Goal: Task Accomplishment & Management: Use online tool/utility

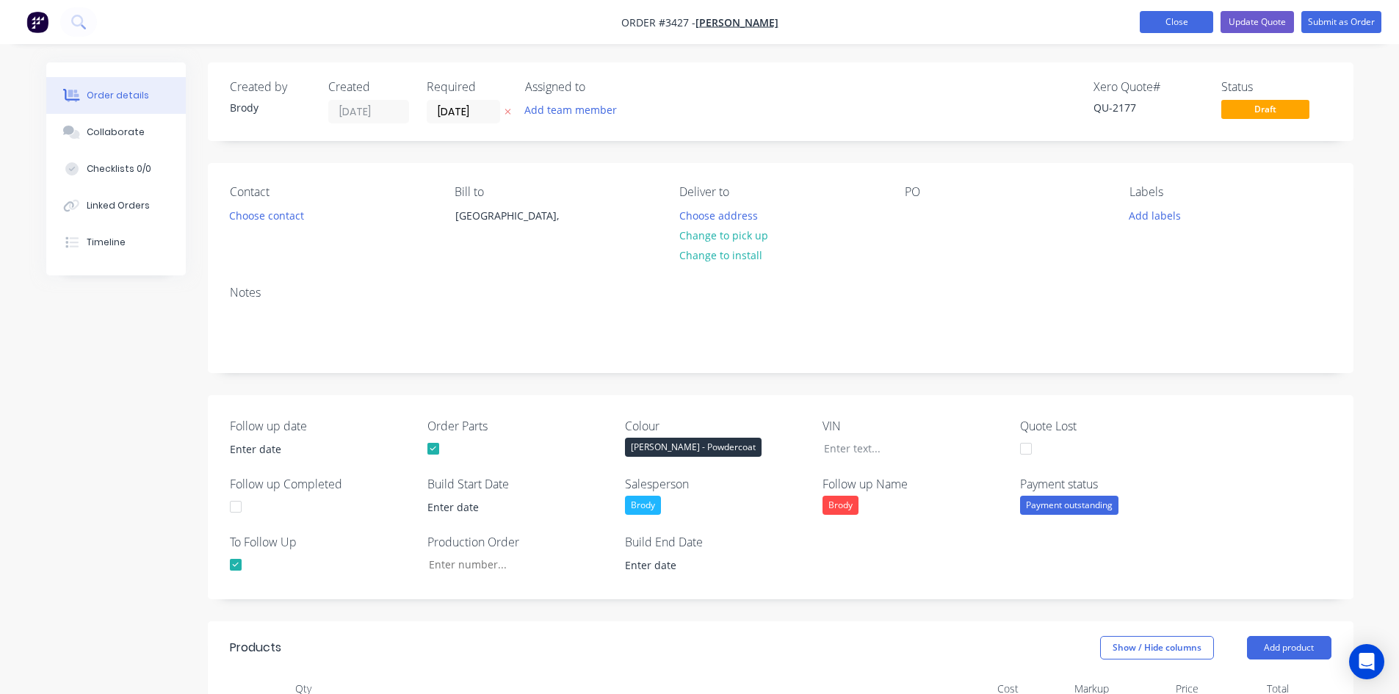
click at [1169, 21] on button "Close" at bounding box center [1176, 22] width 73 height 22
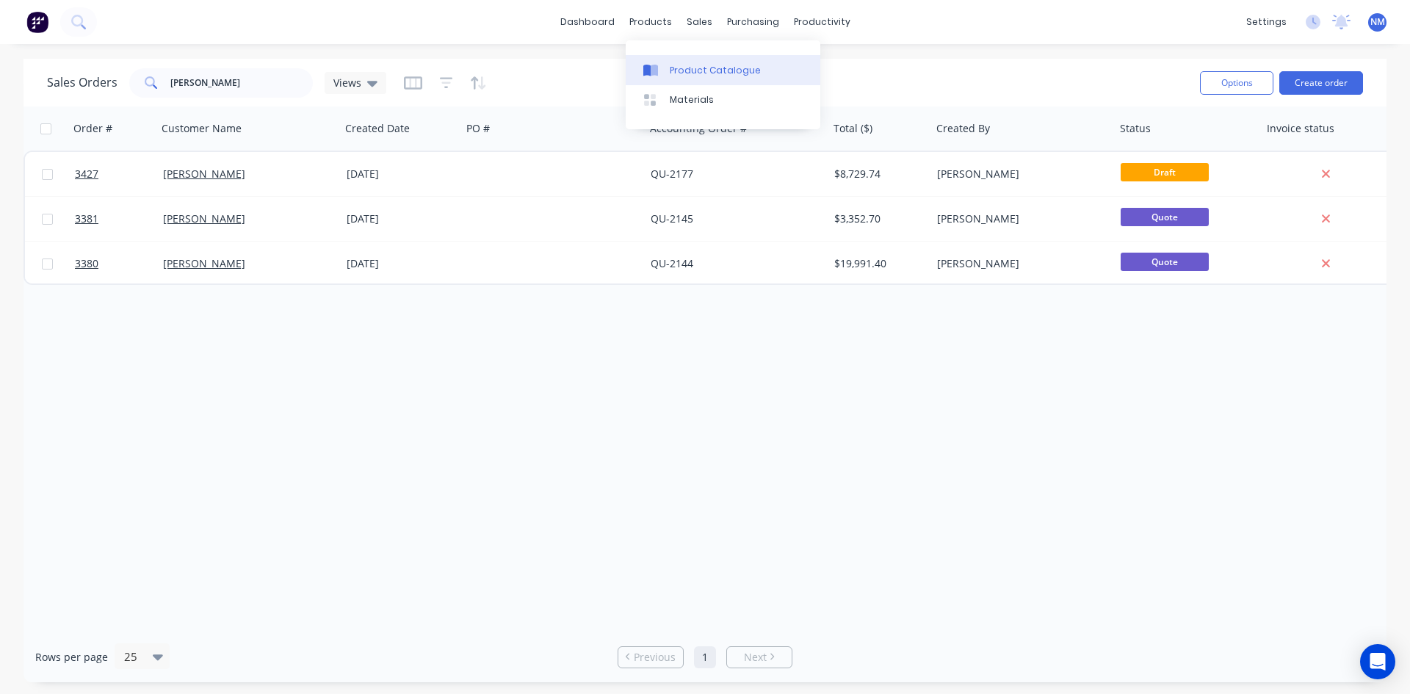
click at [702, 71] on div "Product Catalogue" at bounding box center [715, 70] width 91 height 13
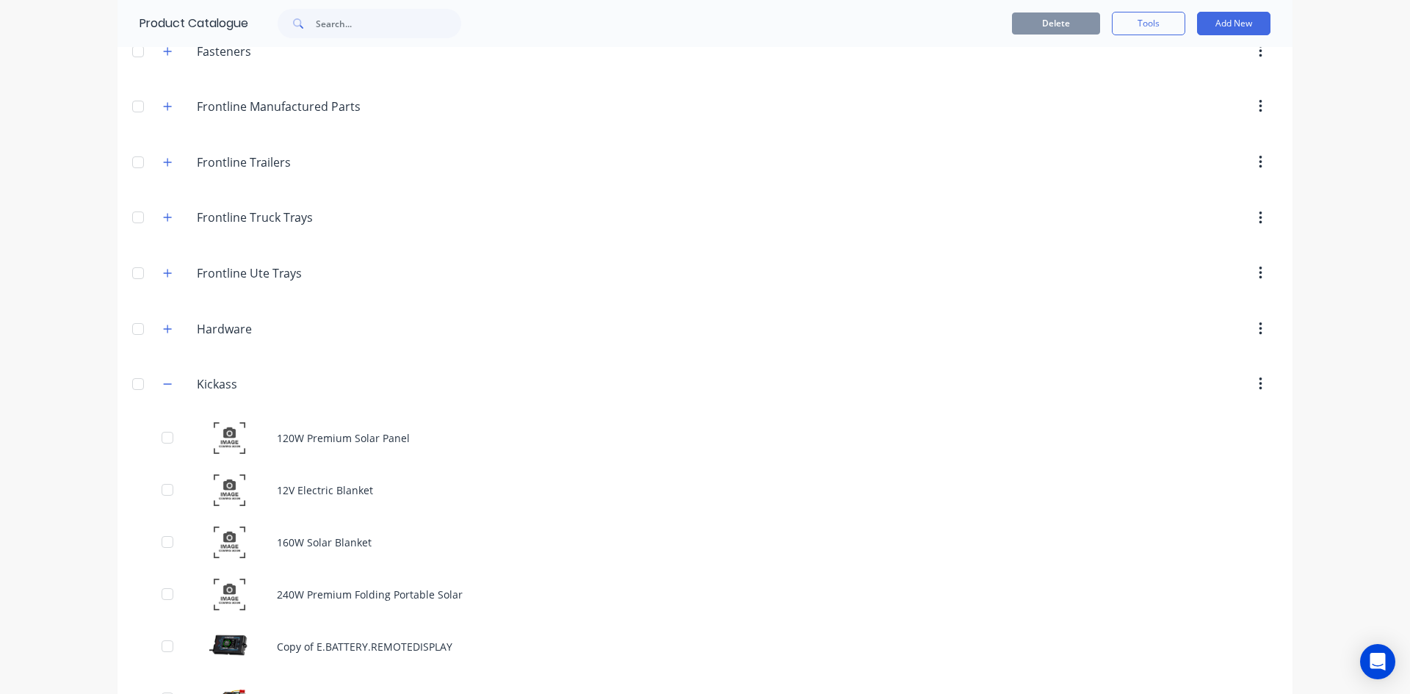
scroll to position [367, 0]
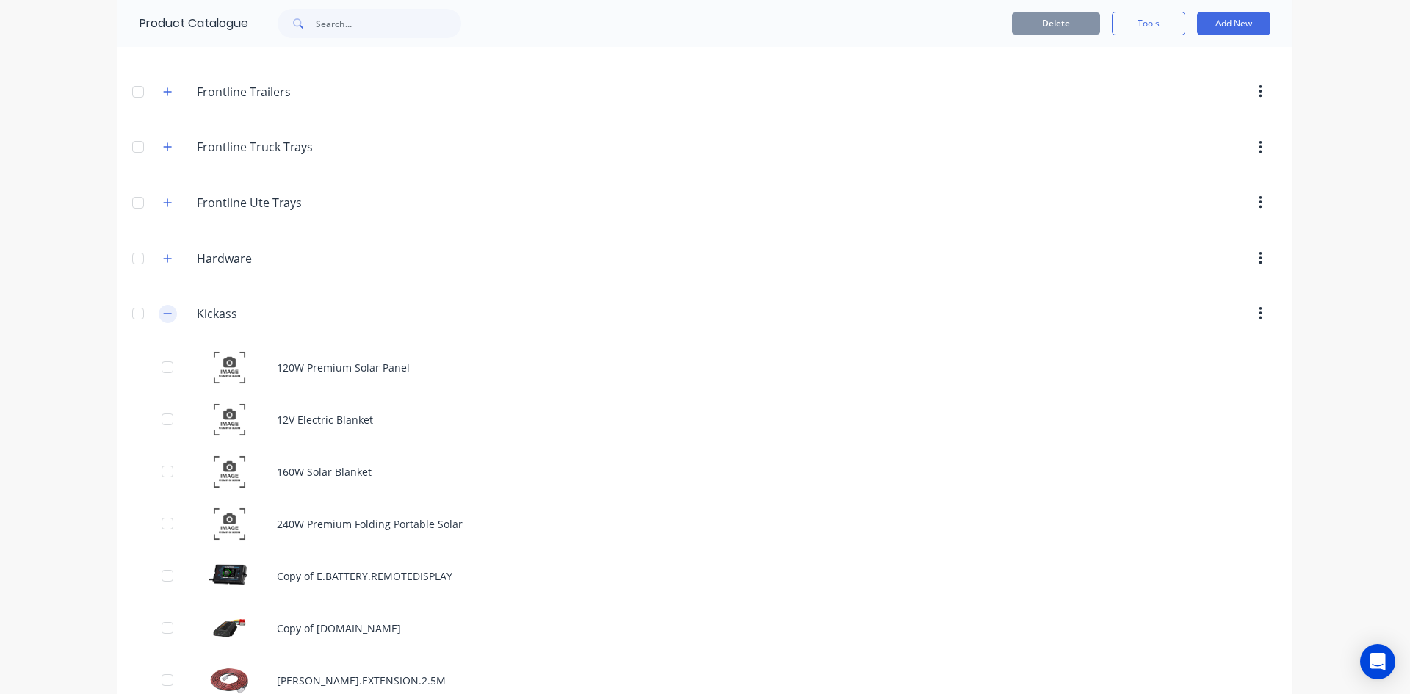
click at [166, 316] on icon "button" at bounding box center [167, 314] width 9 height 10
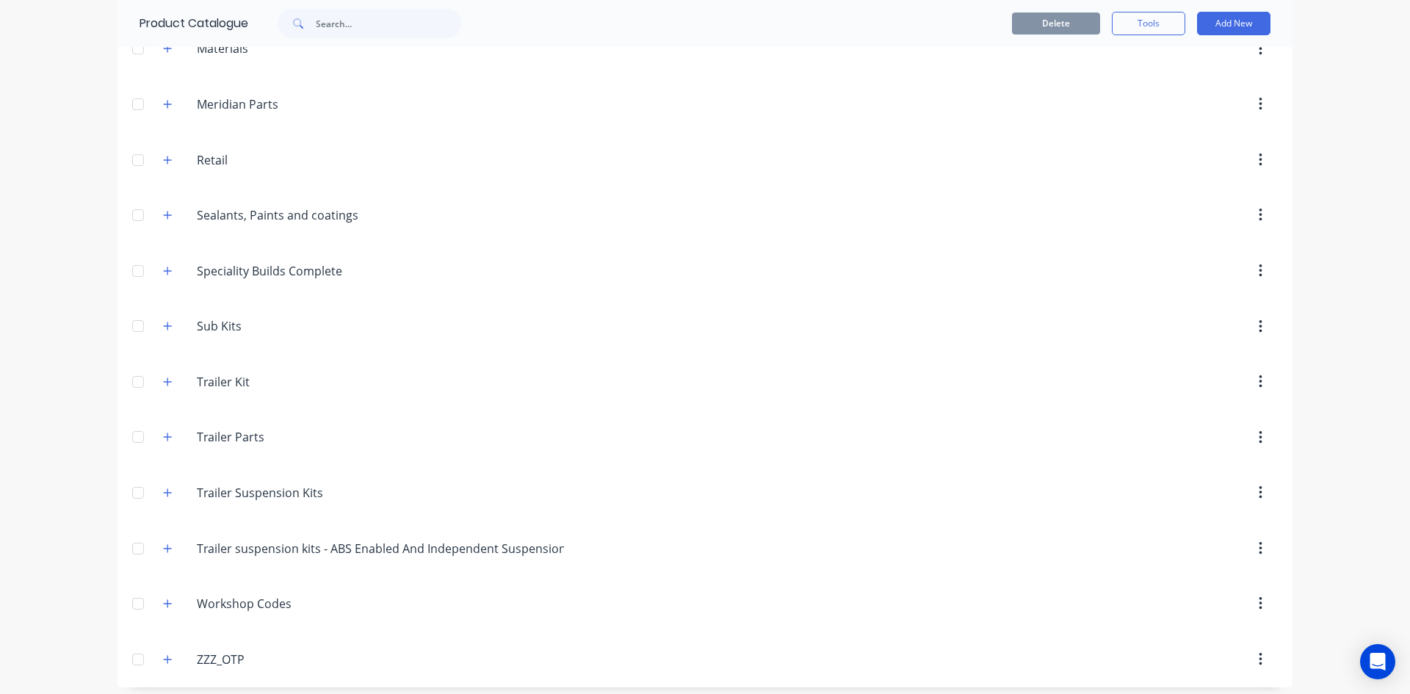
scroll to position [752, 0]
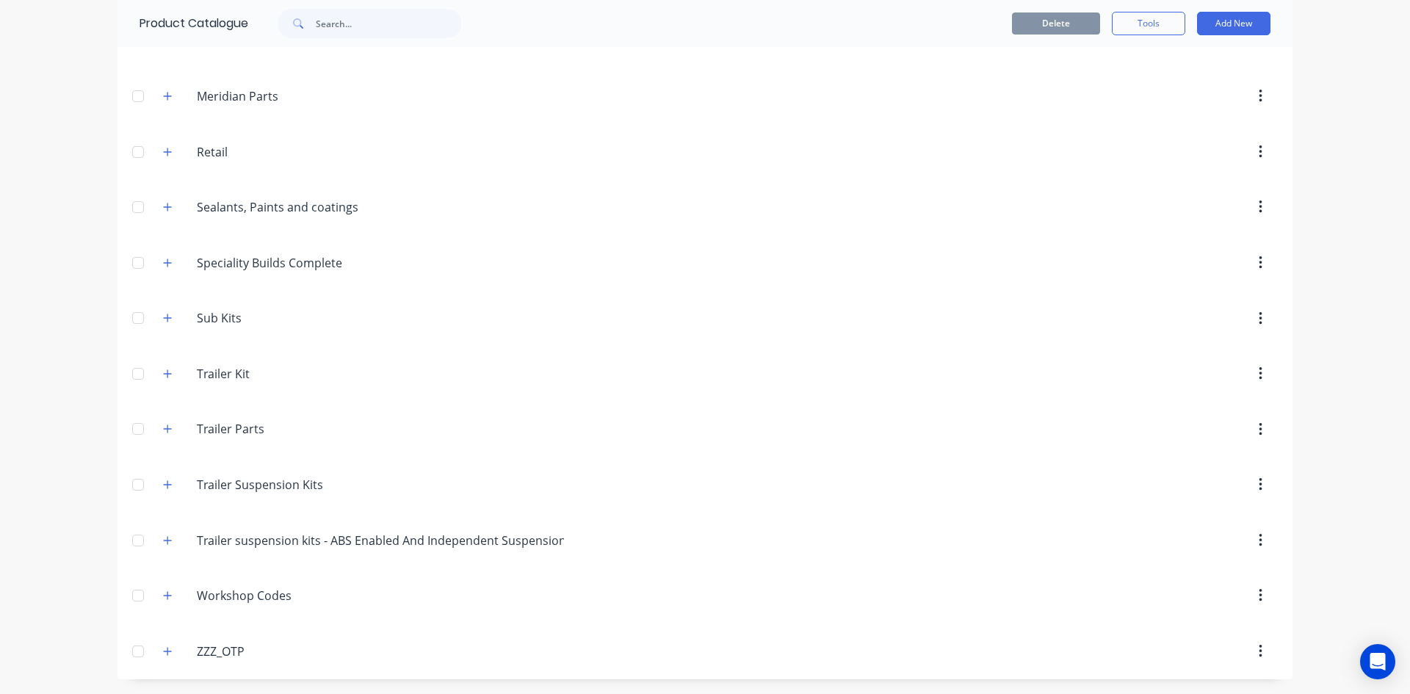
click at [173, 426] on div "[DOMAIN_NAME] Trailer Parts" at bounding box center [266, 430] width 231 height 26
click at [167, 428] on button "button" at bounding box center [168, 429] width 18 height 18
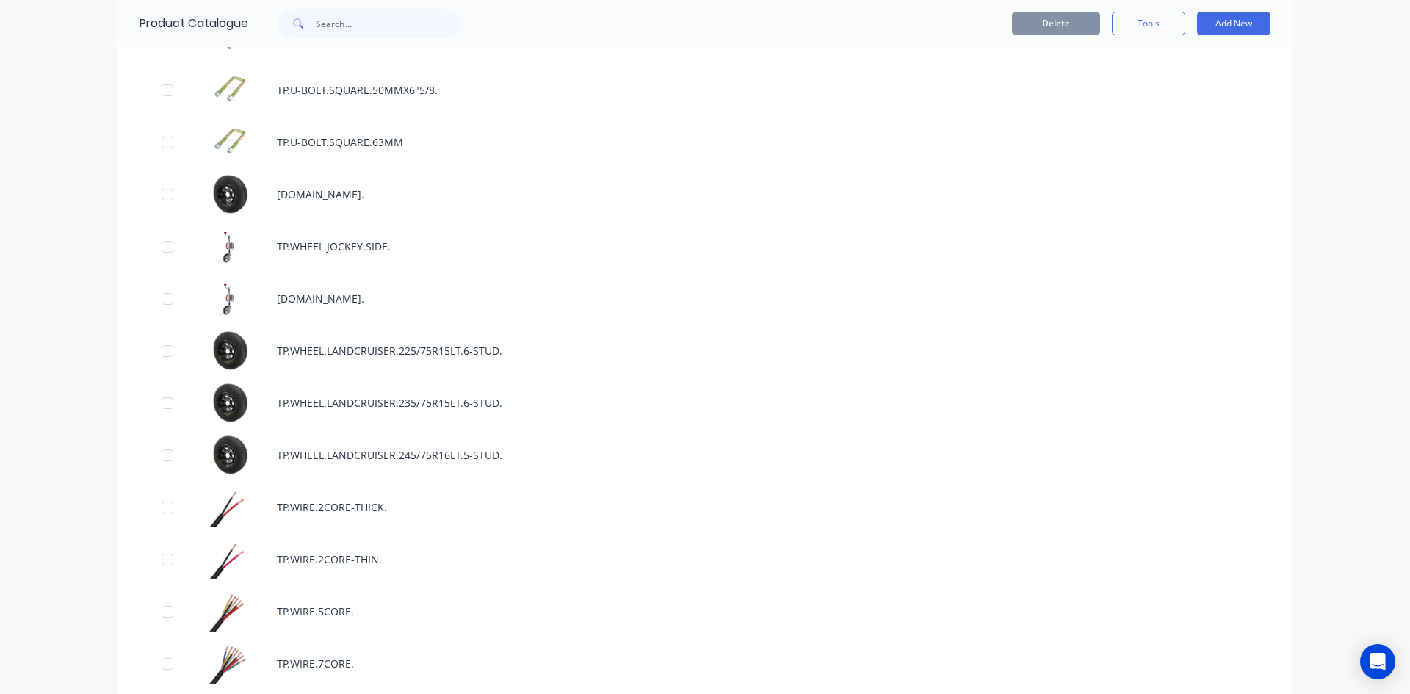
scroll to position [10522, 0]
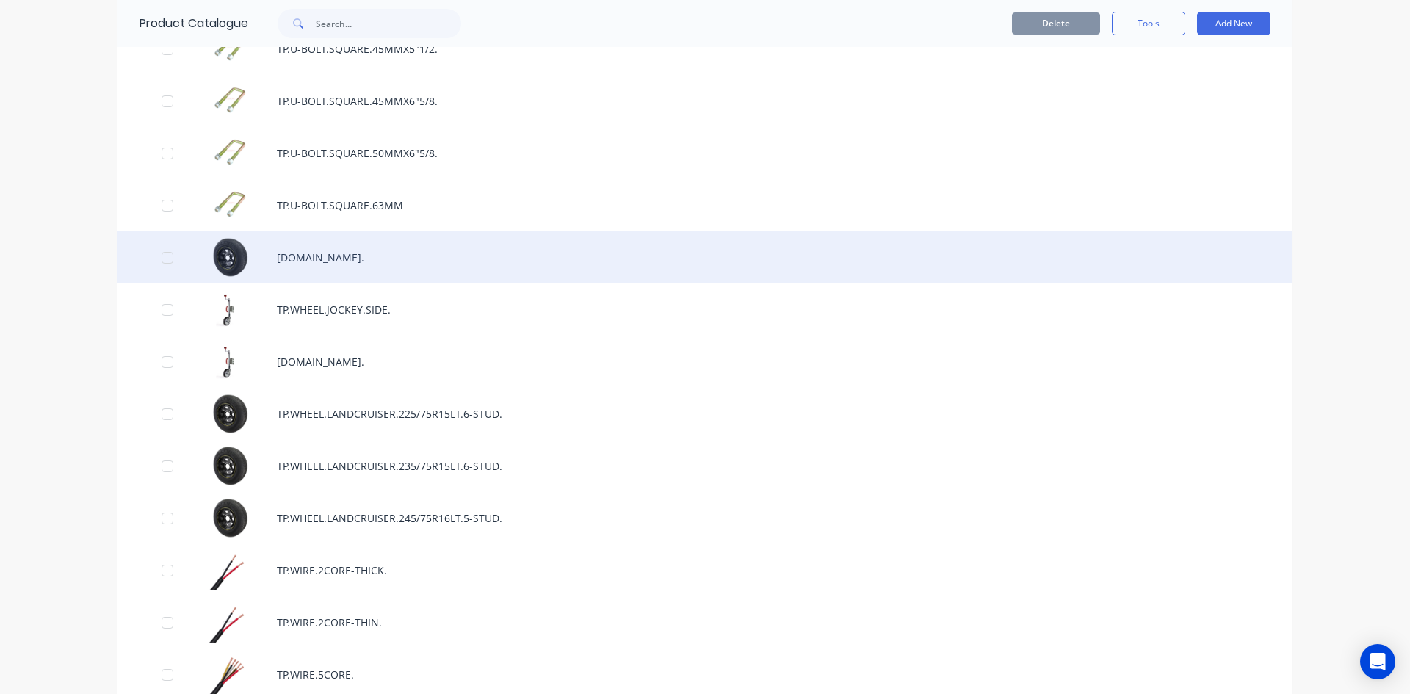
click at [409, 257] on div "[DOMAIN_NAME]." at bounding box center [705, 257] width 1175 height 52
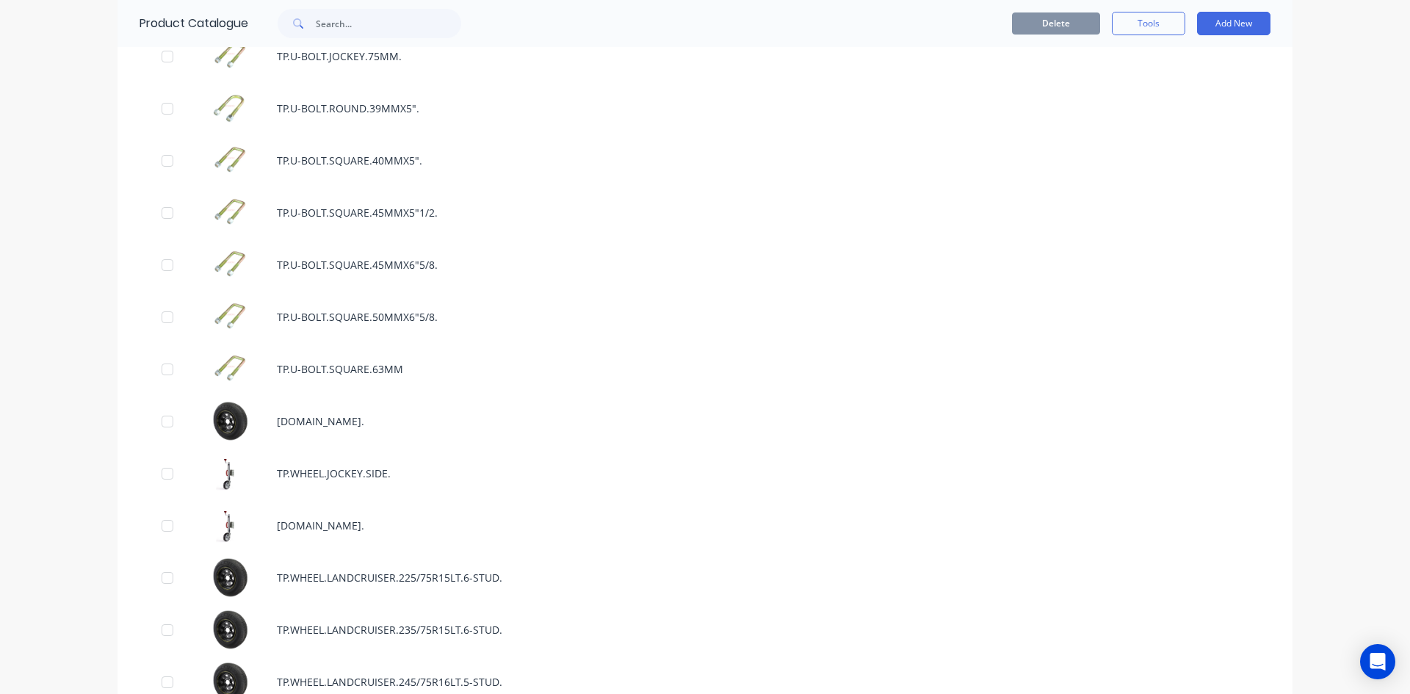
scroll to position [10652, 0]
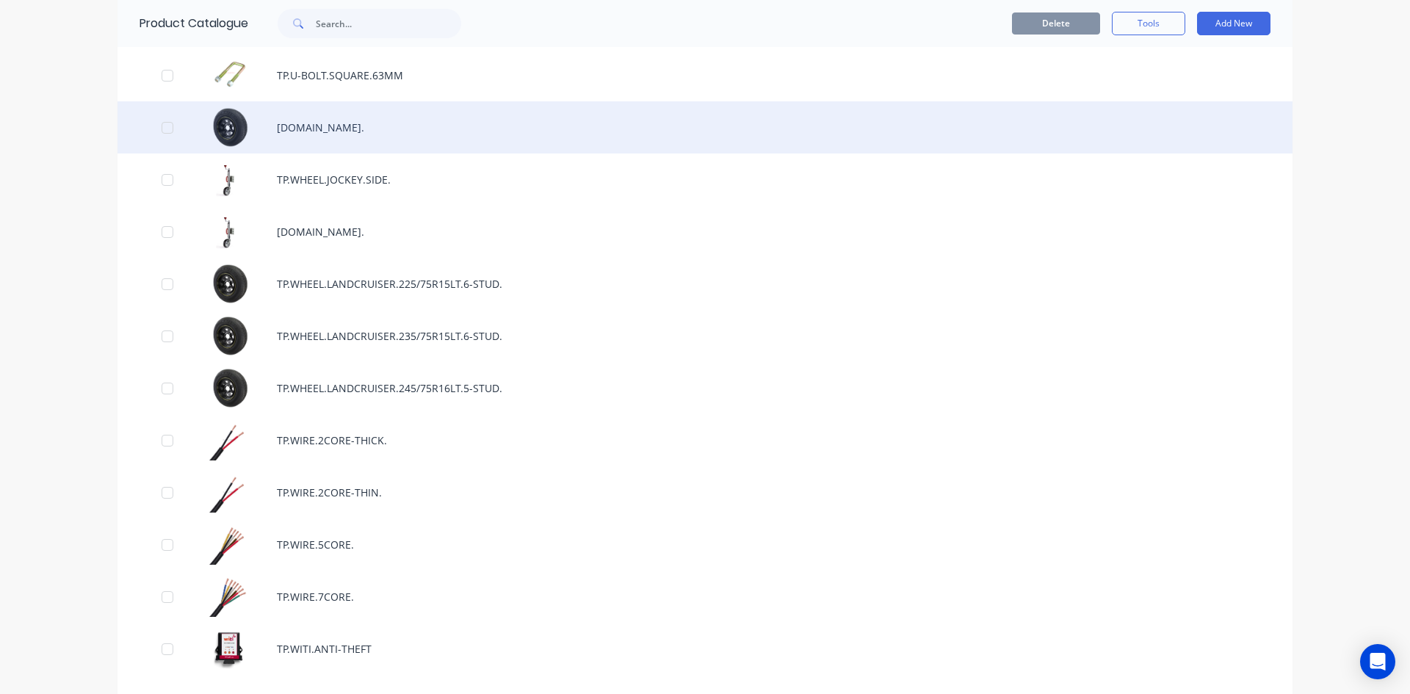
click at [394, 123] on div "[DOMAIN_NAME]." at bounding box center [705, 127] width 1175 height 52
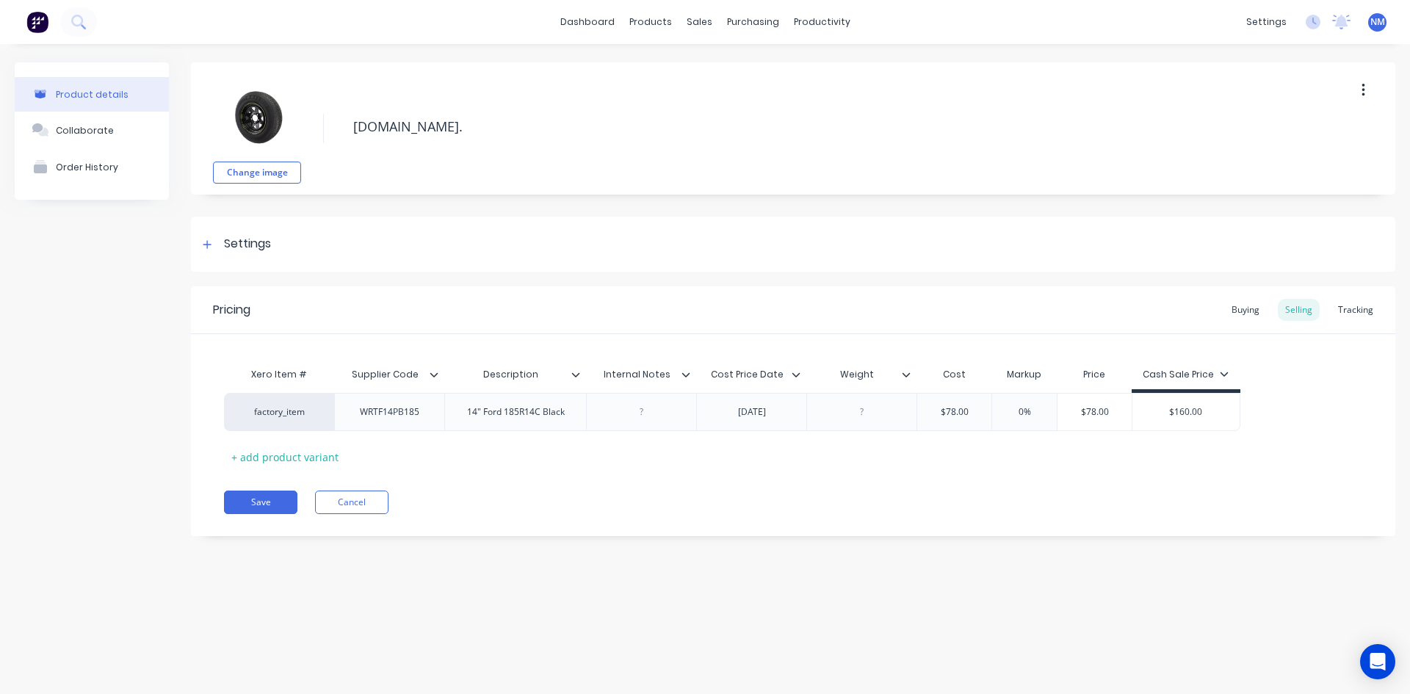
type textarea "x"
type input "$78.00"
click at [970, 414] on input "$78.00" at bounding box center [955, 412] width 74 height 13
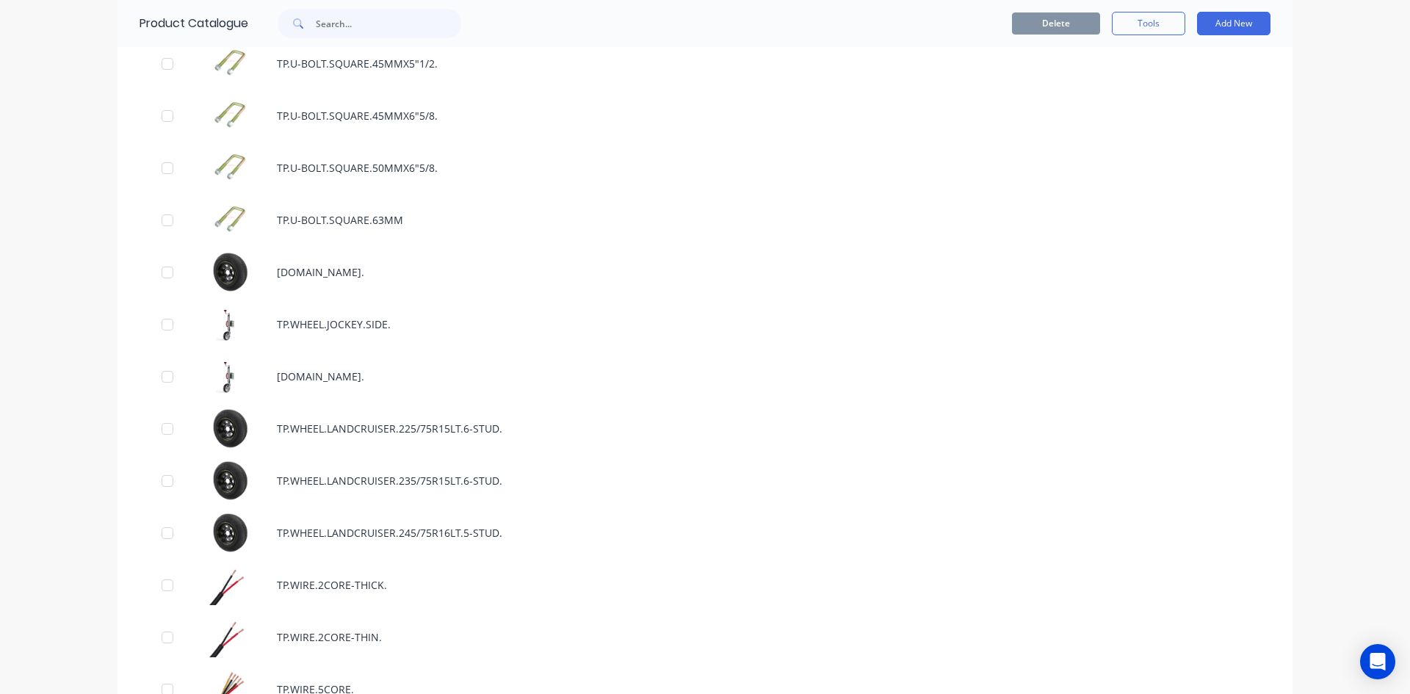
scroll to position [10578, 0]
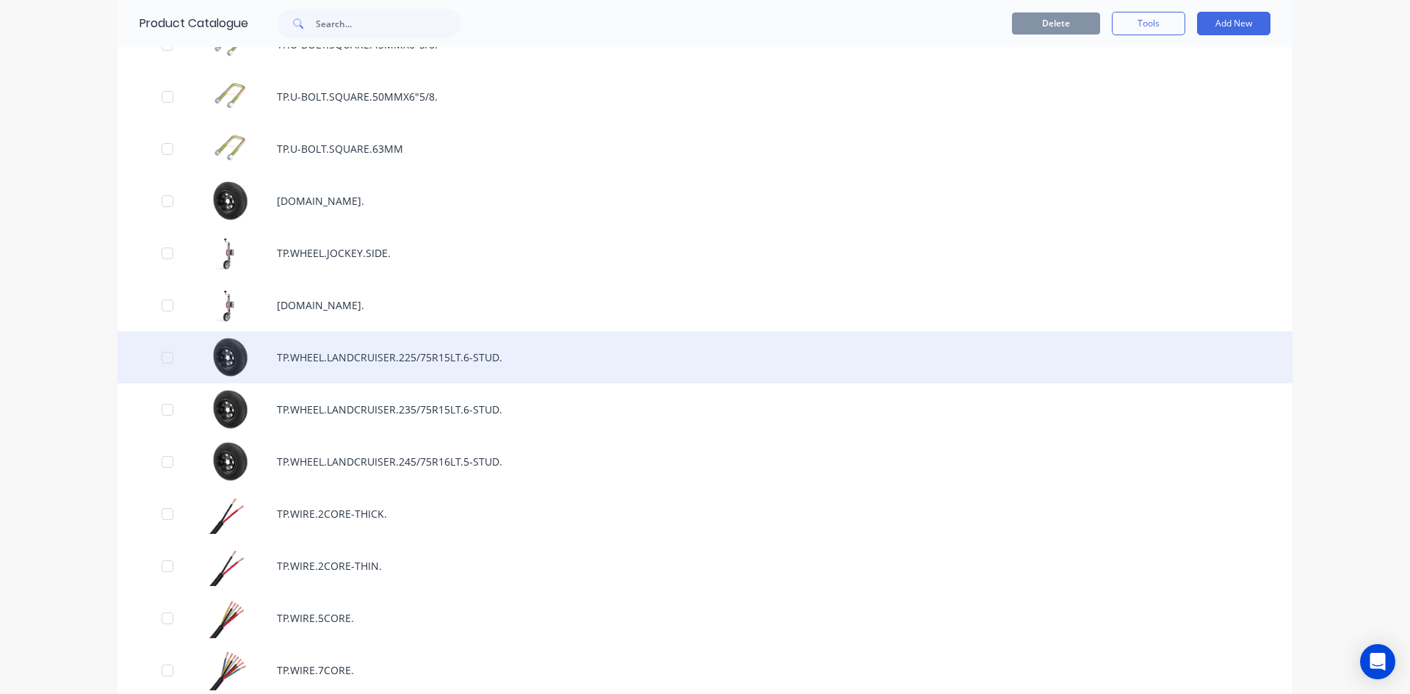
click at [436, 362] on div "TP.WHEEL.LANDCRUISER.225/75R15LT.6-STUD." at bounding box center [705, 357] width 1175 height 52
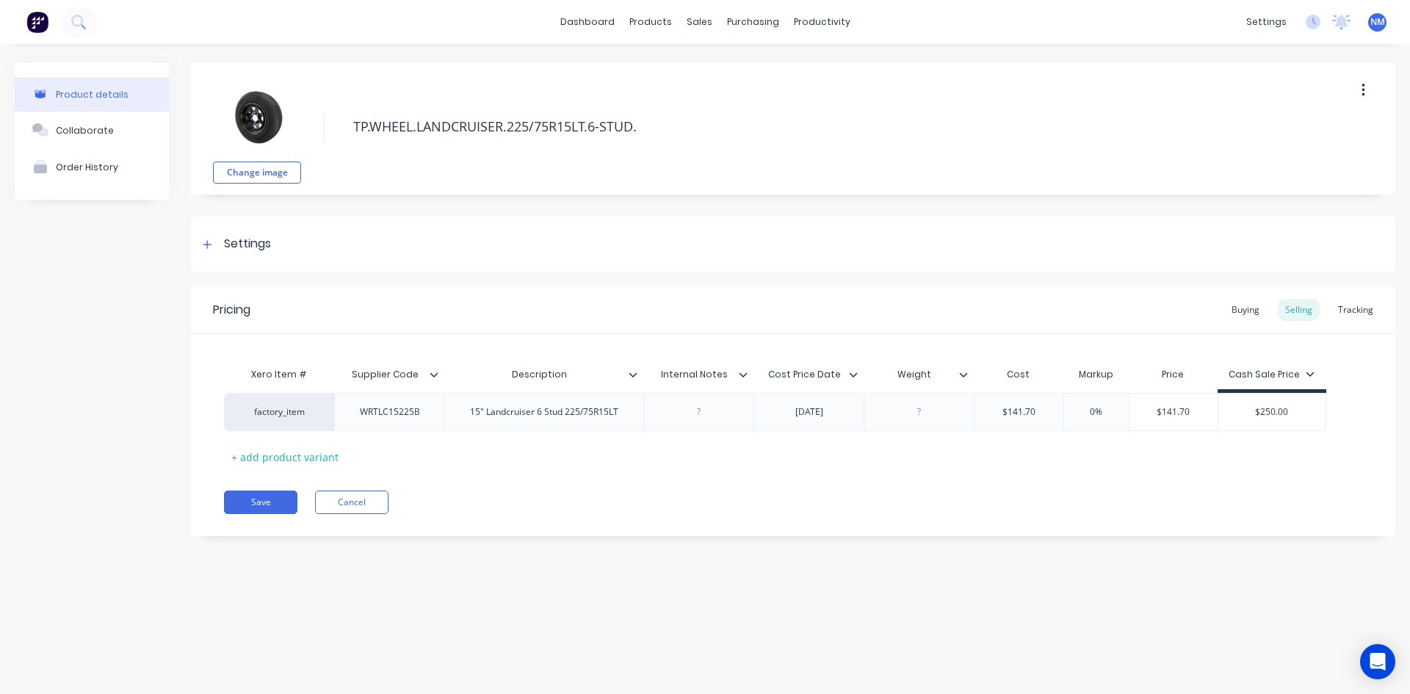
type textarea "x"
